Goal: Task Accomplishment & Management: Manage account settings

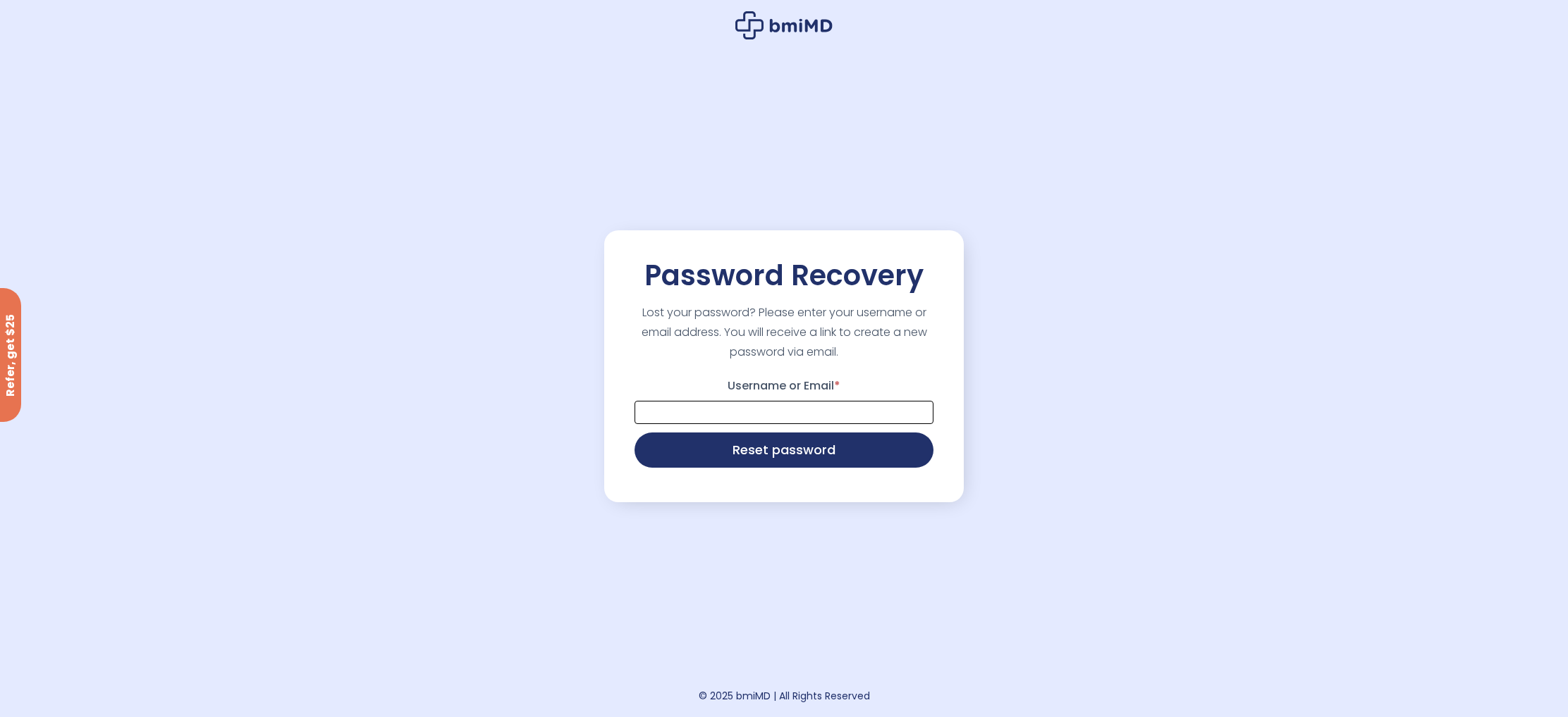
click at [786, 413] on input "Username or Email *" at bounding box center [784, 412] width 299 height 23
type input "**********"
click at [782, 445] on button "Reset password" at bounding box center [784, 448] width 299 height 35
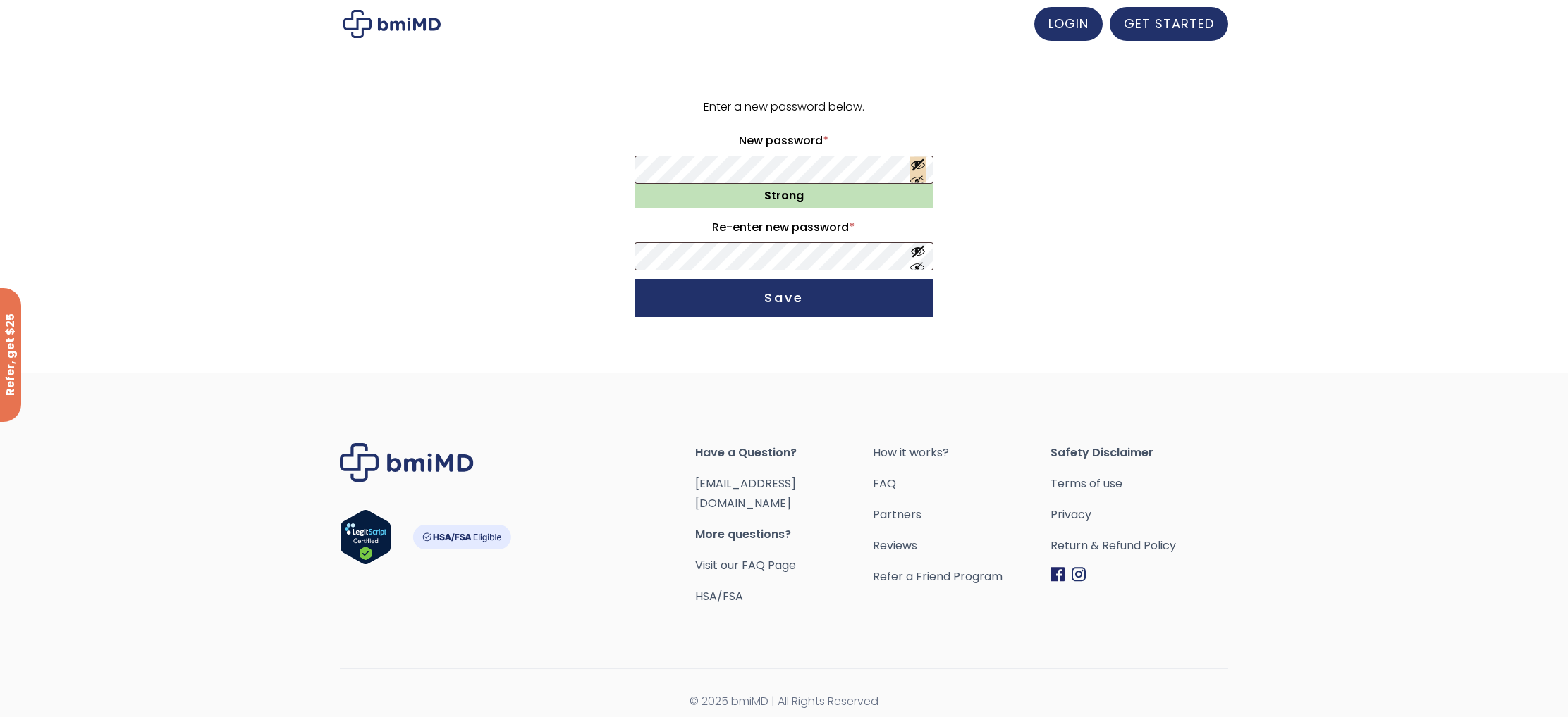
click at [917, 167] on button "Show password" at bounding box center [918, 171] width 16 height 26
click at [919, 267] on button "Show password" at bounding box center [918, 257] width 16 height 26
click at [839, 311] on button "Save" at bounding box center [784, 298] width 299 height 38
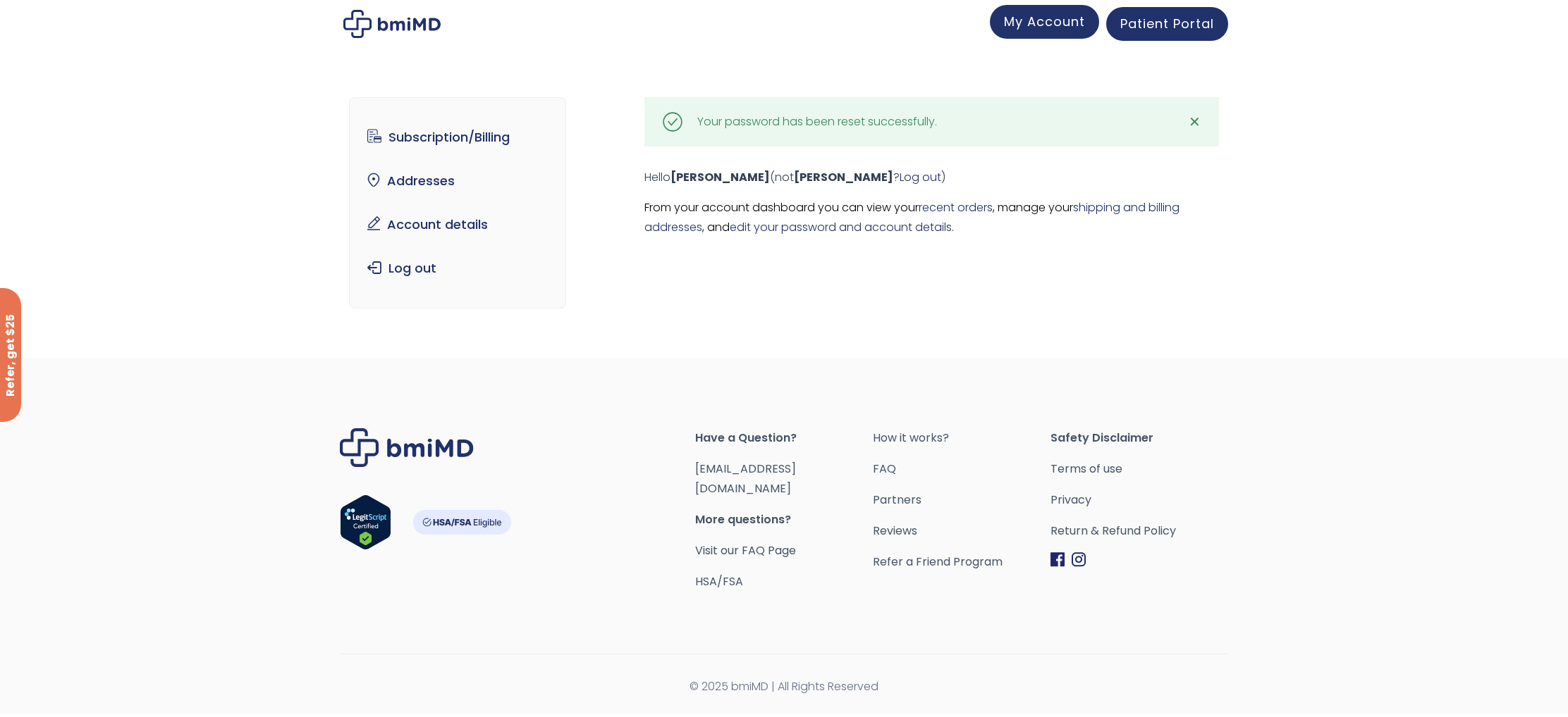
click at [1070, 24] on span "My Account" at bounding box center [1043, 22] width 81 height 18
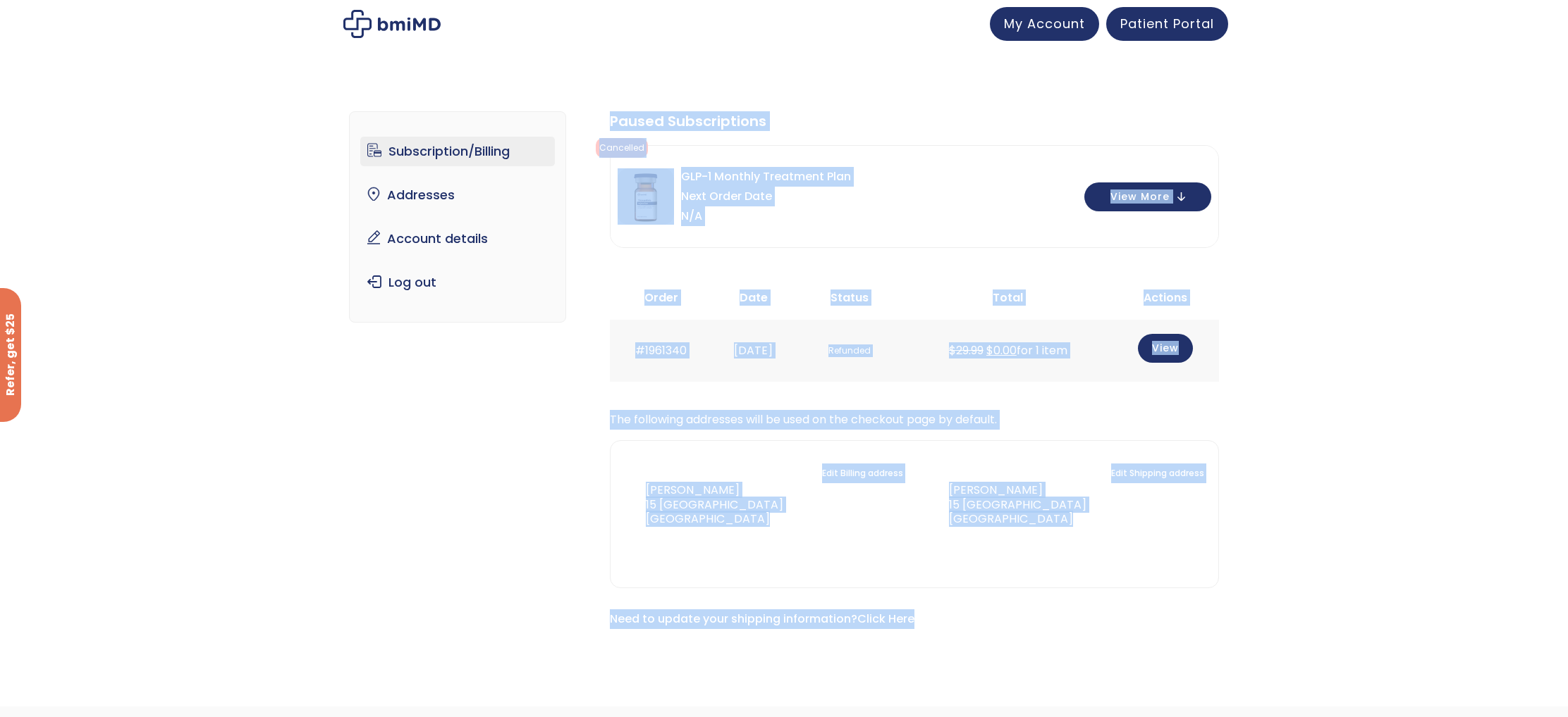
drag, startPoint x: 594, startPoint y: 110, endPoint x: 1402, endPoint y: 588, distance: 938.8
click at [1401, 606] on div "Subscription/Billing bmiRewards Addresses Account details Submit a Review Log o…" at bounding box center [784, 380] width 1568 height 595
click at [1058, 22] on span "My Account" at bounding box center [1043, 22] width 81 height 18
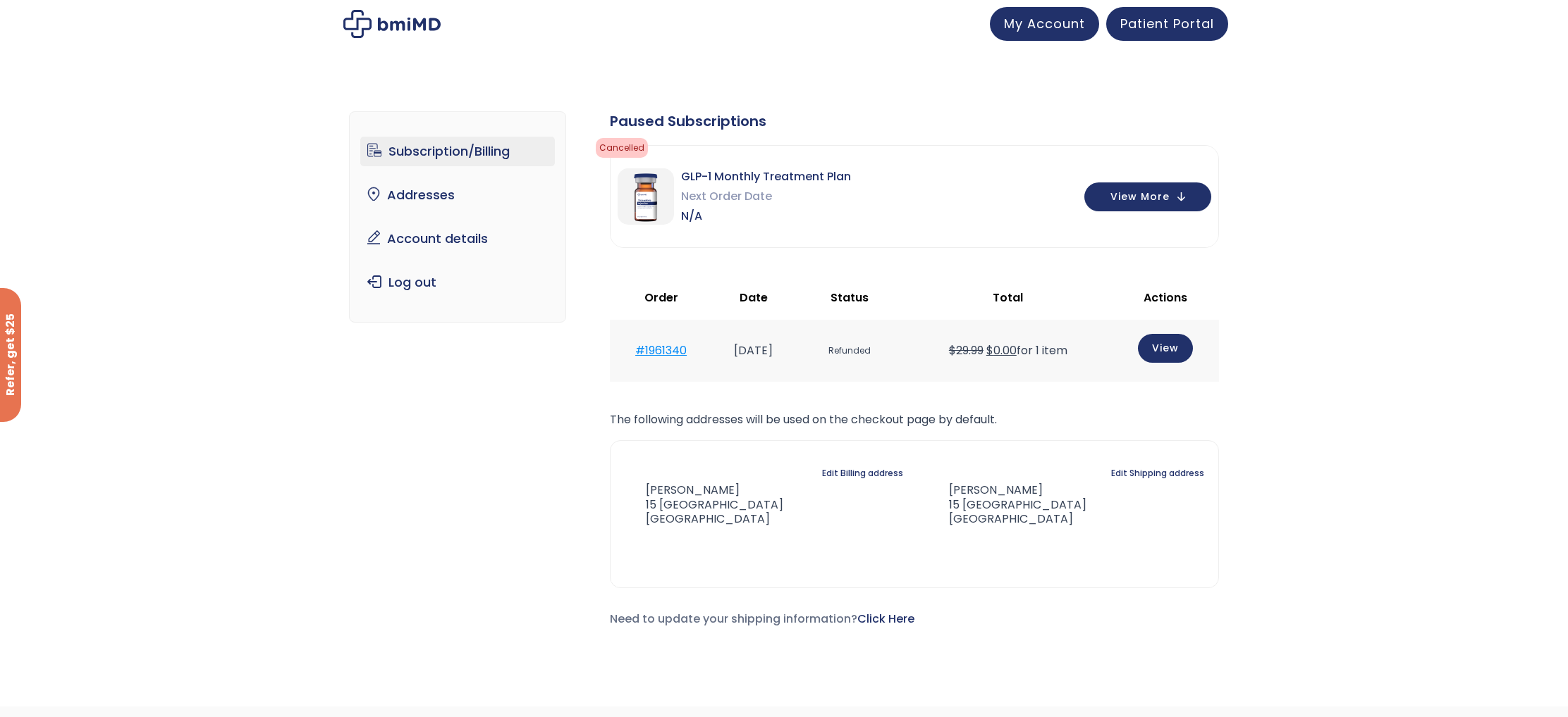
drag, startPoint x: 625, startPoint y: 338, endPoint x: 640, endPoint y: 350, distance: 19.2
click at [631, 354] on td "#1961340" at bounding box center [660, 350] width 102 height 61
click at [645, 348] on link "#1961340" at bounding box center [661, 350] width 52 height 16
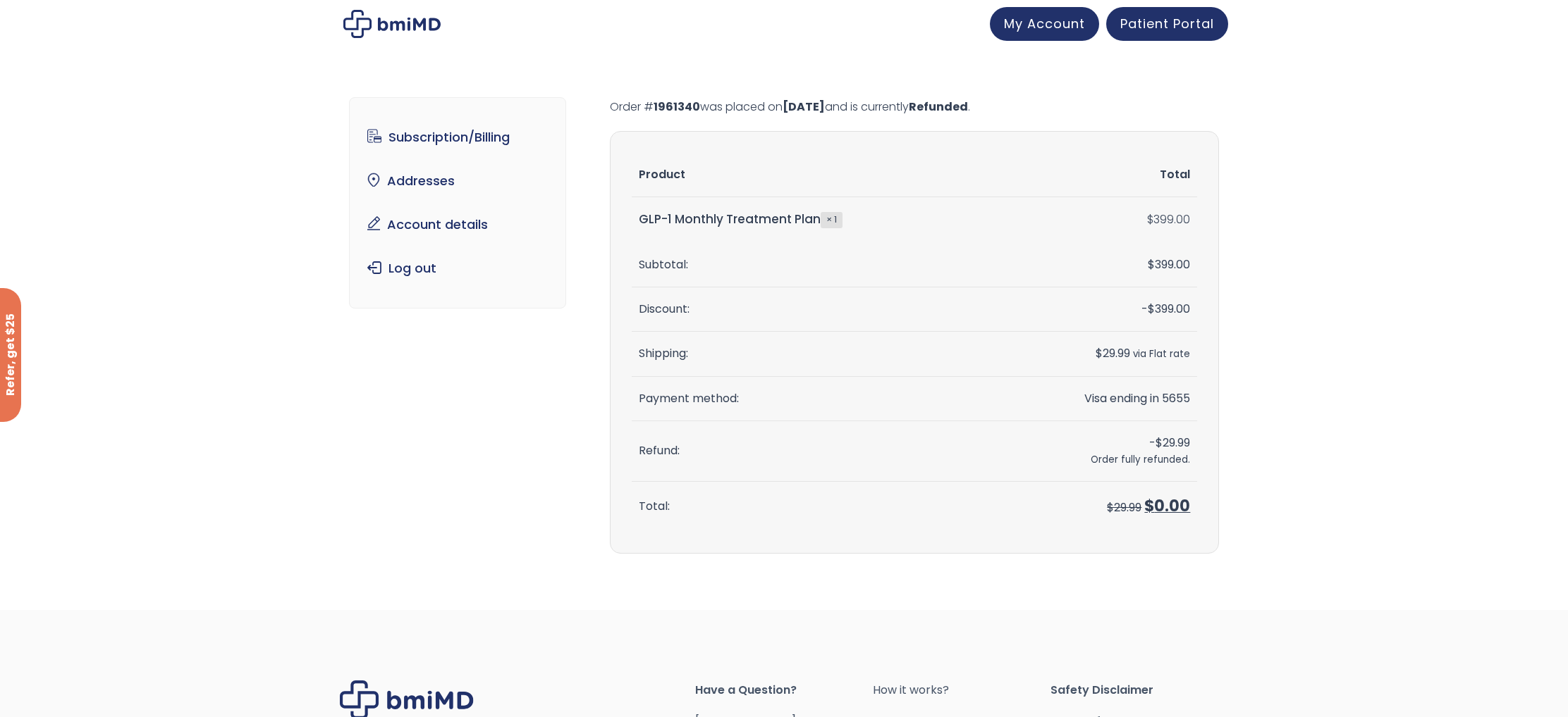
scroll to position [229, 0]
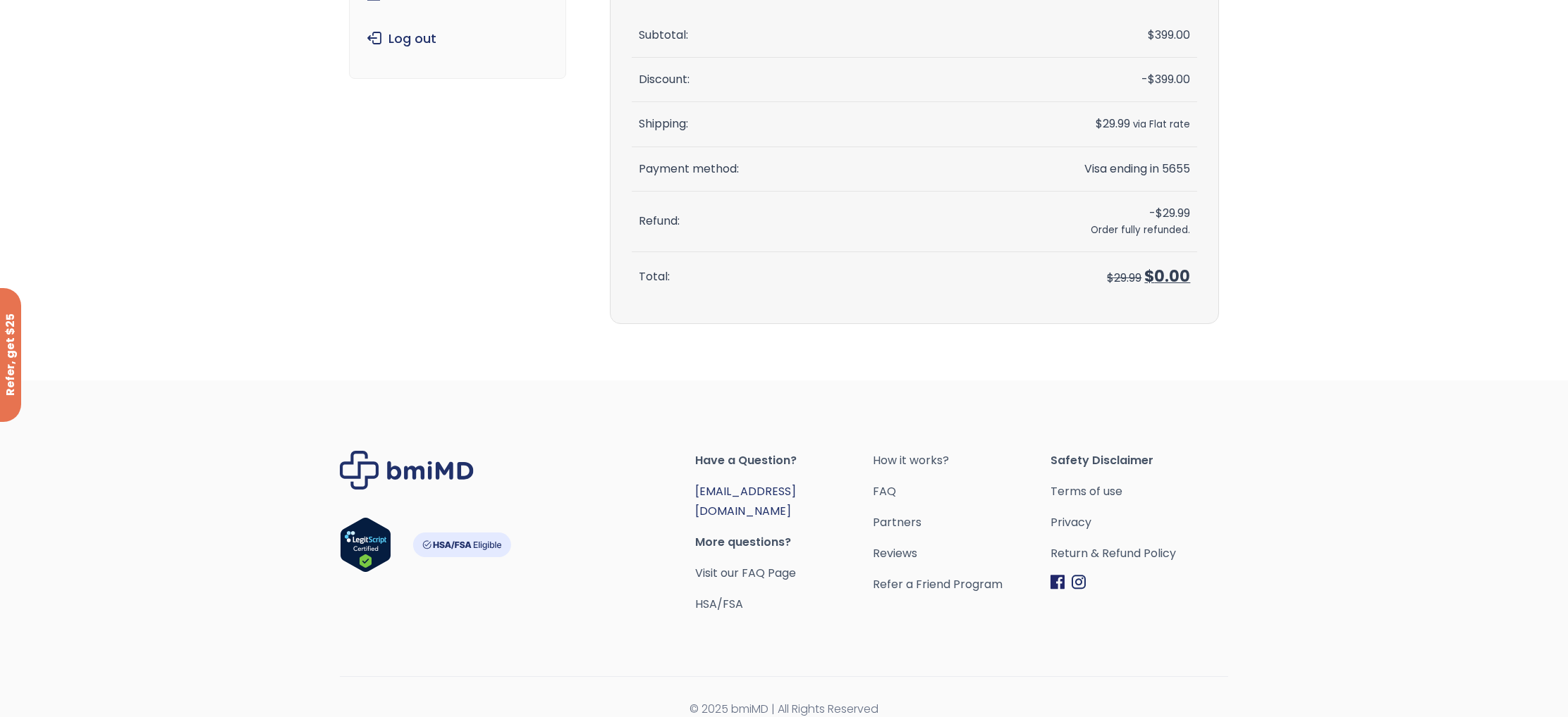
click at [746, 489] on link "[EMAIL_ADDRESS][DOMAIN_NAME]" at bounding box center [745, 502] width 101 height 36
